Goal: Information Seeking & Learning: Learn about a topic

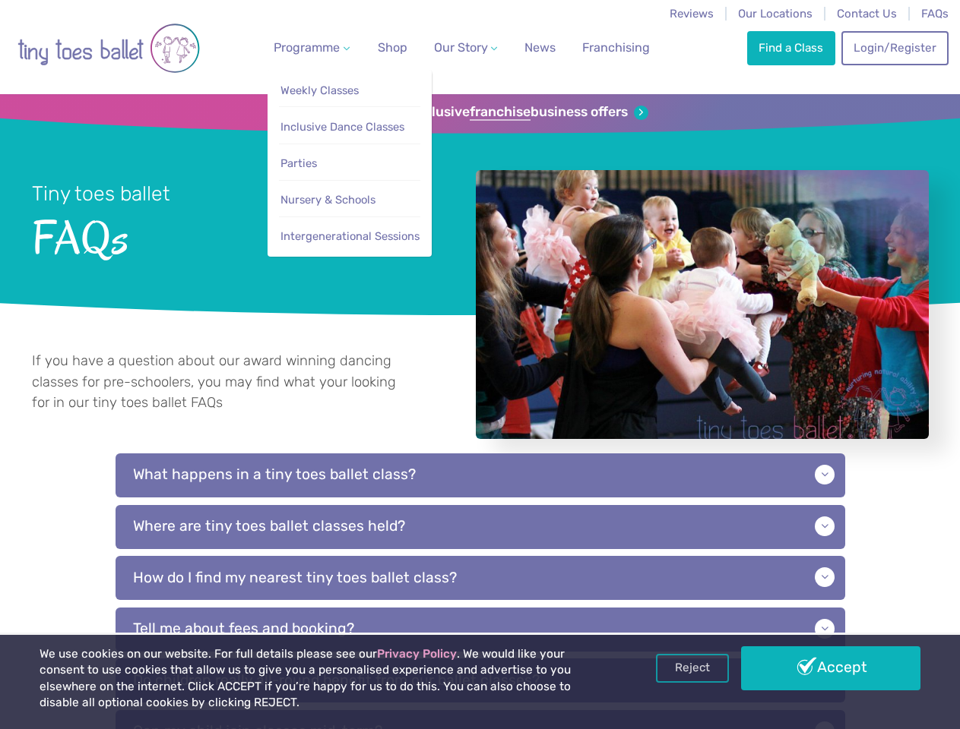
click at [309, 47] on span "Programme" at bounding box center [307, 47] width 66 height 14
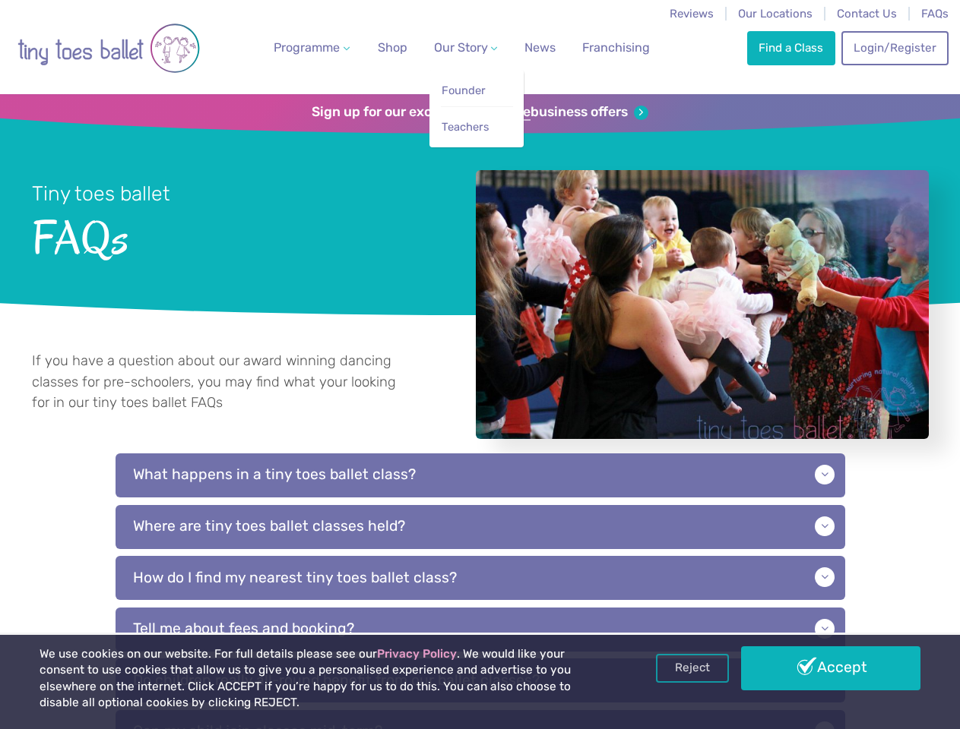
click at [452, 47] on span "Our Story" at bounding box center [461, 47] width 54 height 14
click at [479, 112] on li "Teachers" at bounding box center [477, 123] width 72 height 34
click at [480, 492] on p "What happens in a tiny toes ballet class?" at bounding box center [479, 476] width 729 height 44
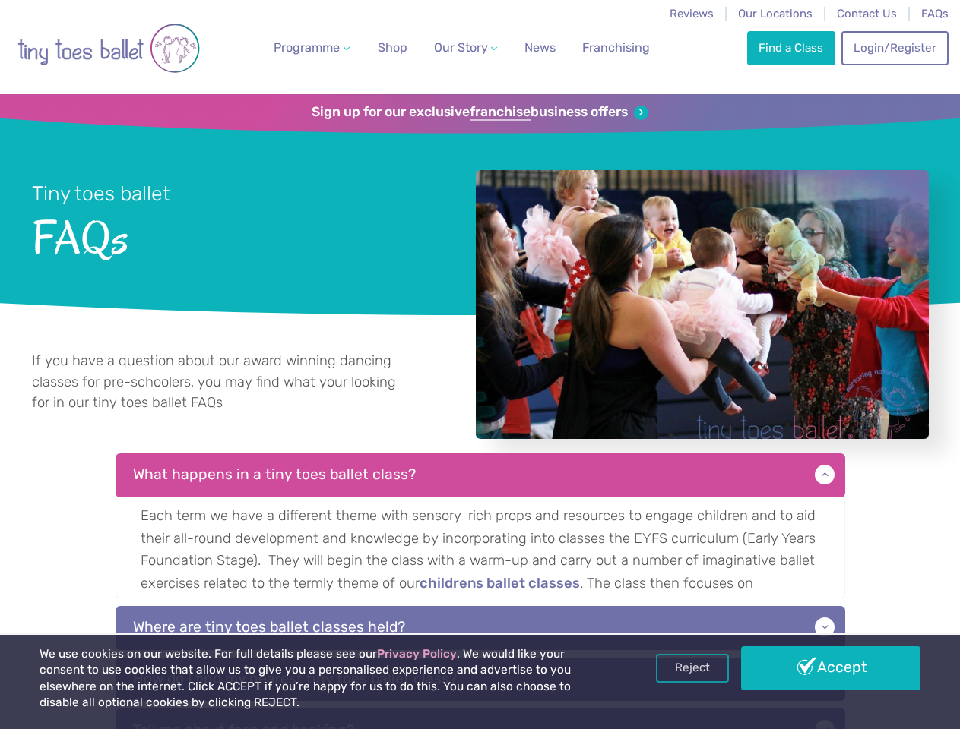
click at [480, 544] on p "Each term we have a different theme with sensory-rich props and resources to en…" at bounding box center [479, 548] width 729 height 101
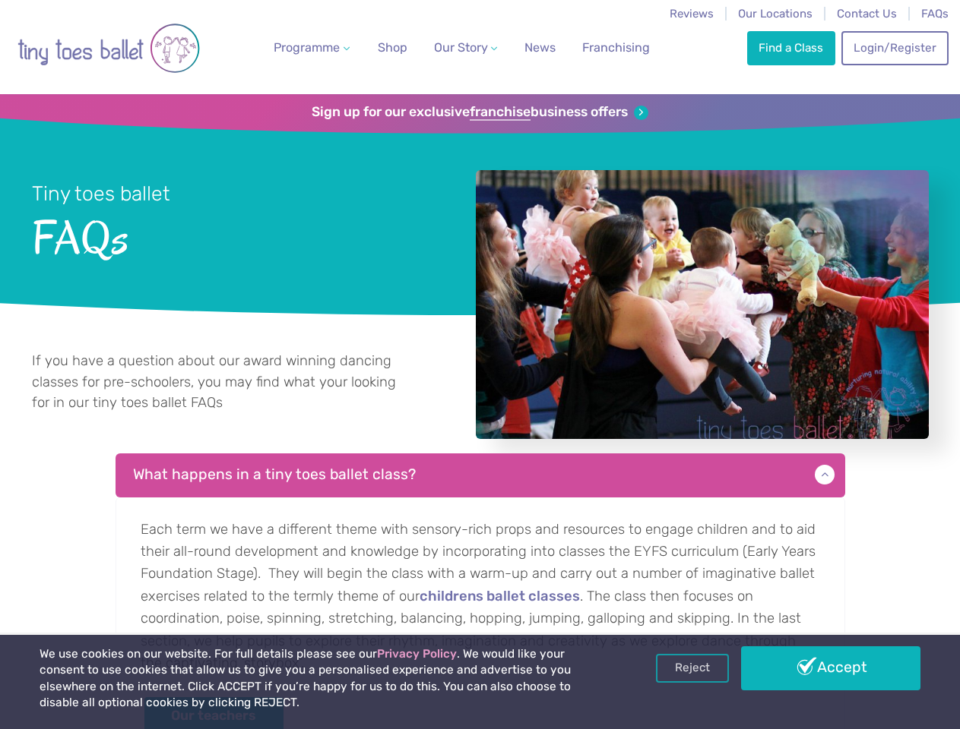
click at [480, 595] on p "Each term we have a different theme with sensory-rich props and resources to en…" at bounding box center [479, 629] width 729 height 263
click at [692, 669] on link "Reject" at bounding box center [692, 668] width 73 height 29
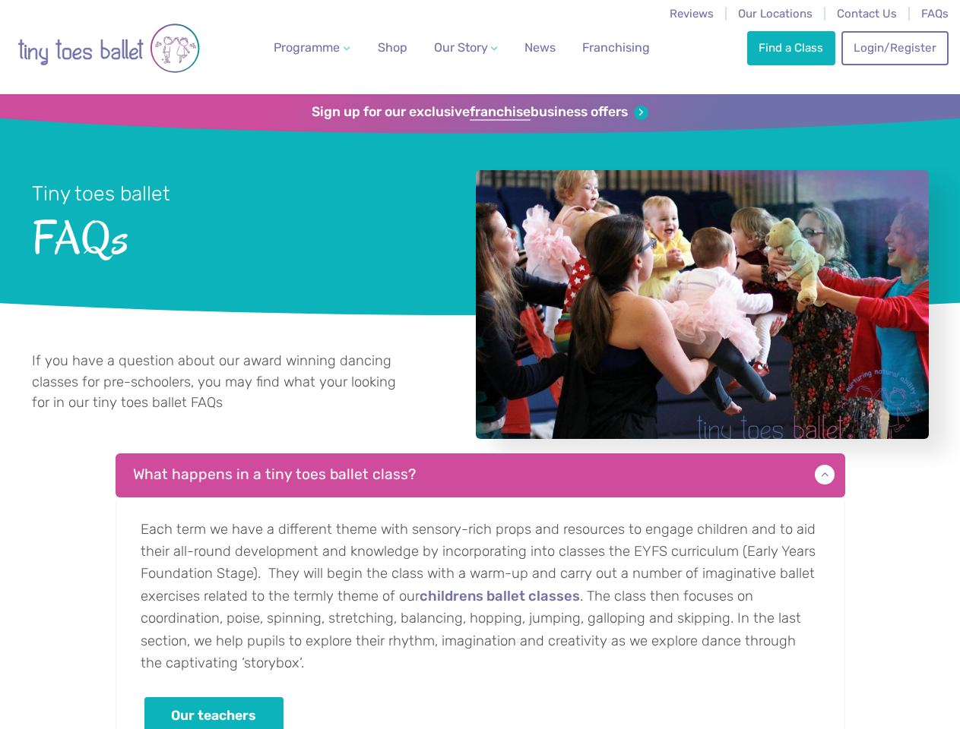
click at [831, 669] on p "Each term we have a different theme with sensory-rich props and resources to en…" at bounding box center [479, 629] width 729 height 263
